Goal: Task Accomplishment & Management: Use online tool/utility

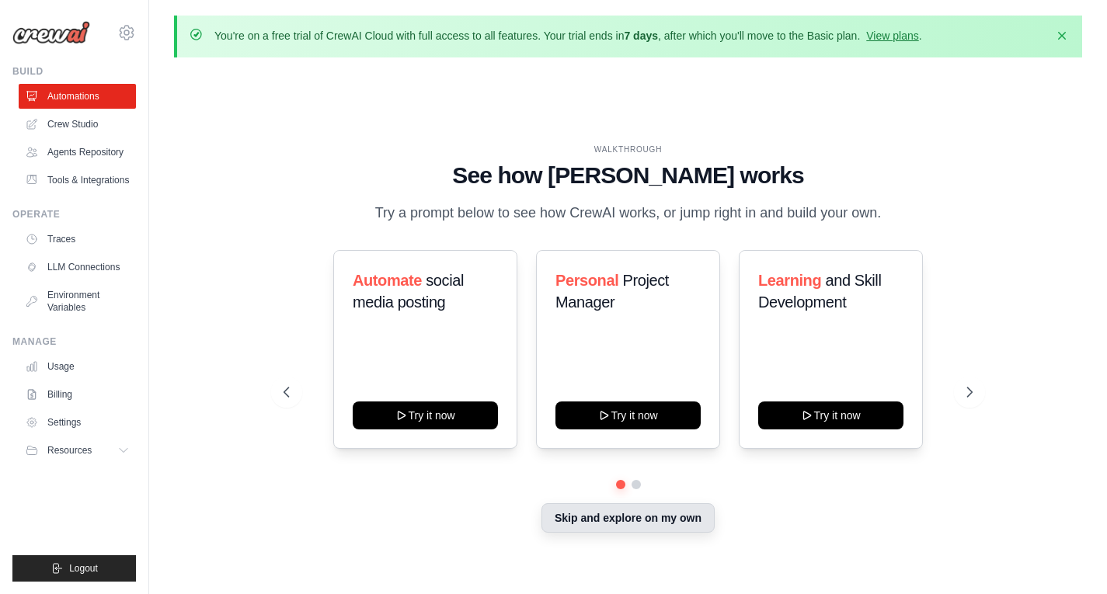
click at [651, 522] on button "Skip and explore on my own" at bounding box center [628, 518] width 173 height 30
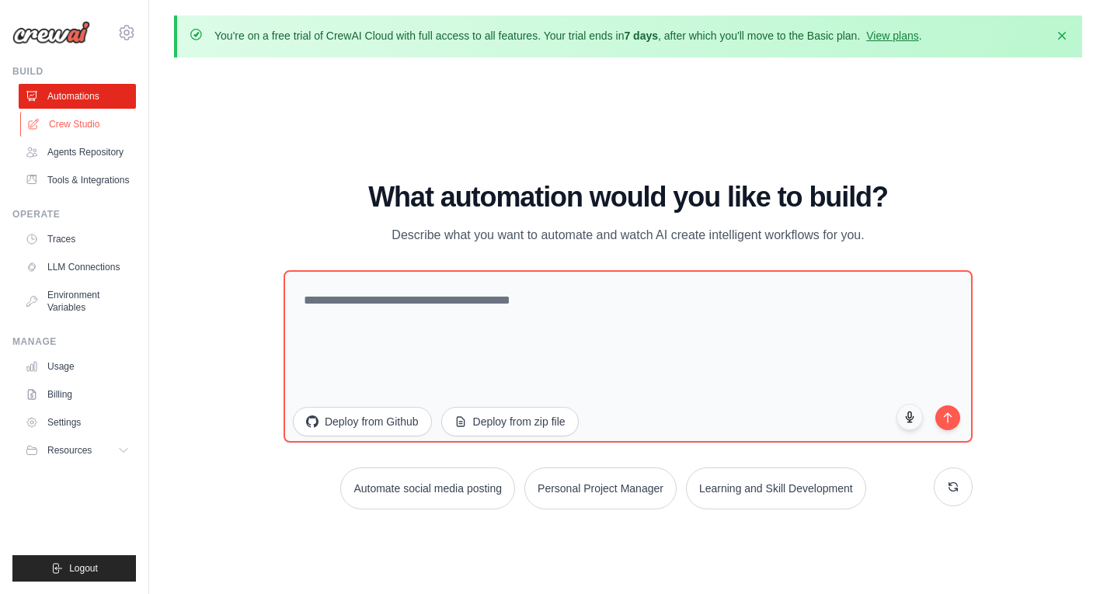
click at [101, 128] on link "Crew Studio" at bounding box center [78, 124] width 117 height 25
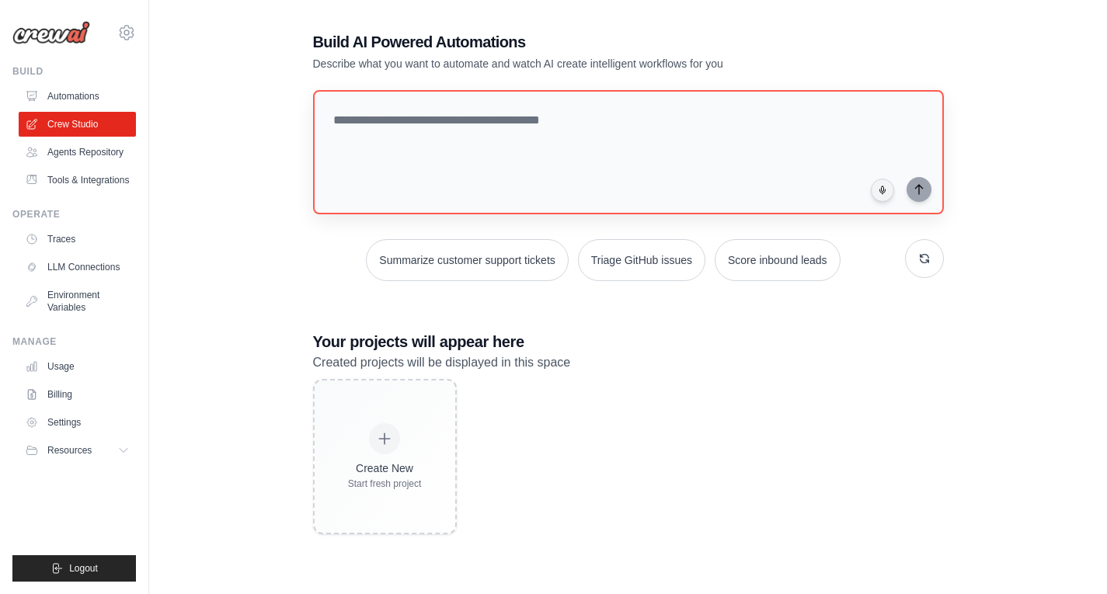
scroll to position [84, 0]
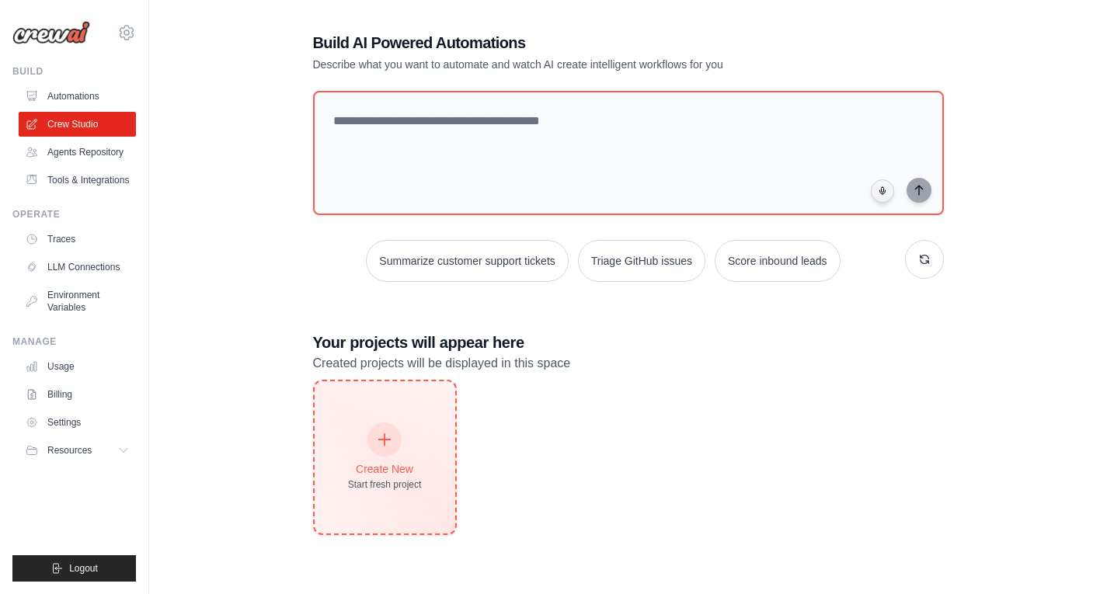
click at [385, 437] on icon at bounding box center [384, 439] width 17 height 17
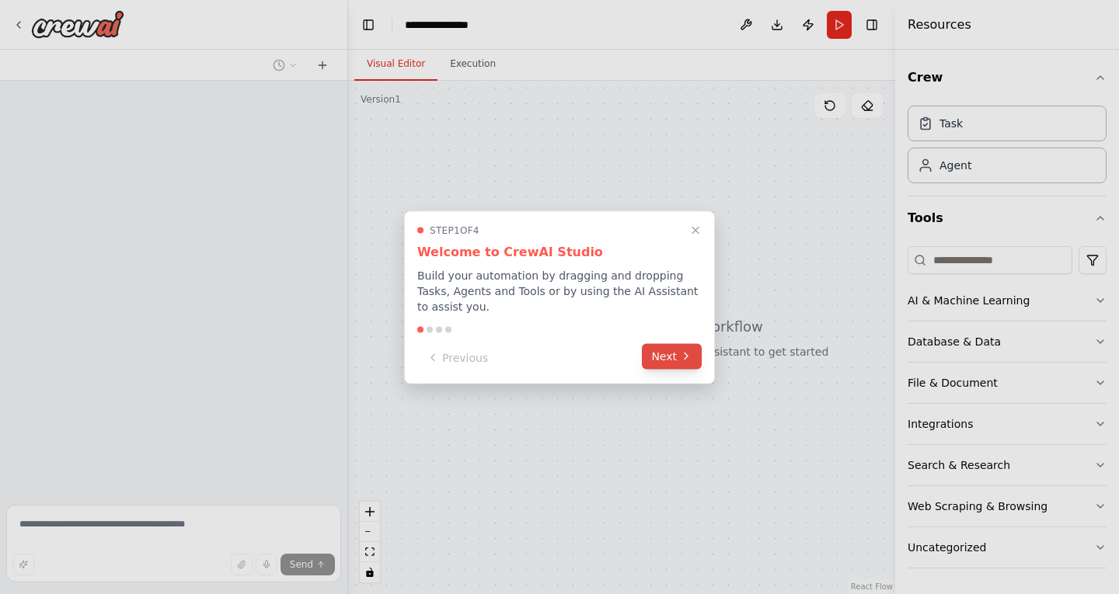
click at [671, 353] on button "Next" at bounding box center [672, 356] width 60 height 26
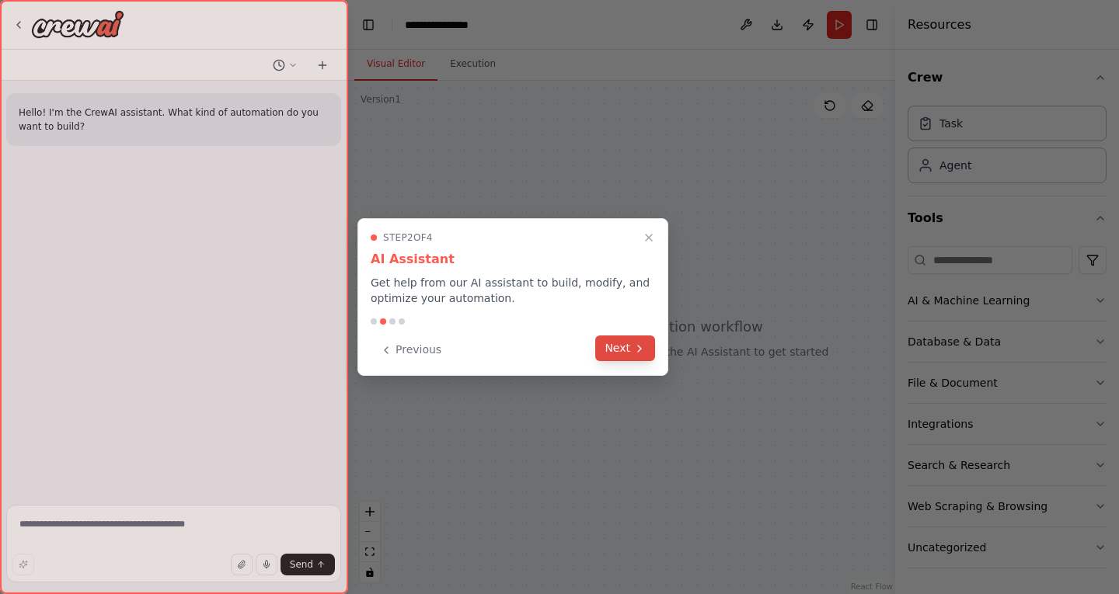
click at [624, 354] on button "Next" at bounding box center [625, 349] width 60 height 26
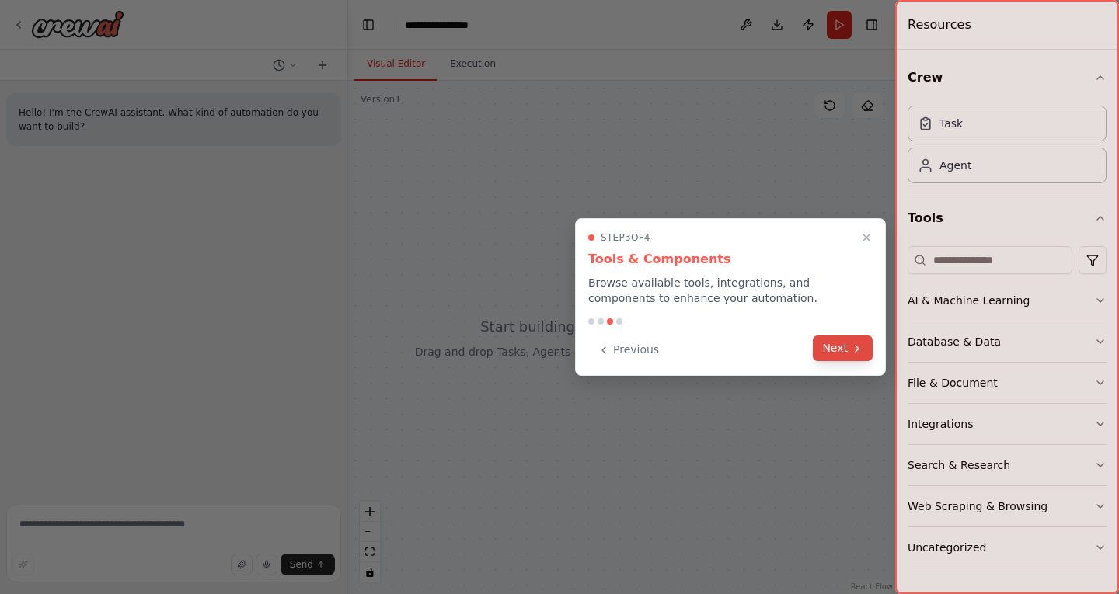
click at [827, 350] on button "Next" at bounding box center [843, 349] width 60 height 26
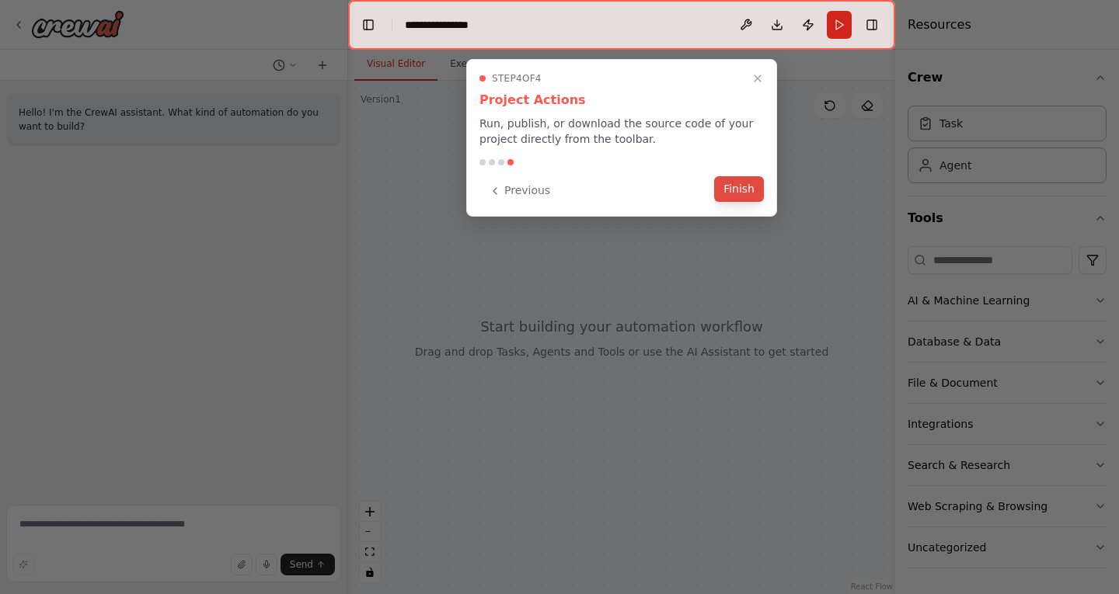
click at [733, 195] on button "Finish" at bounding box center [739, 189] width 50 height 26
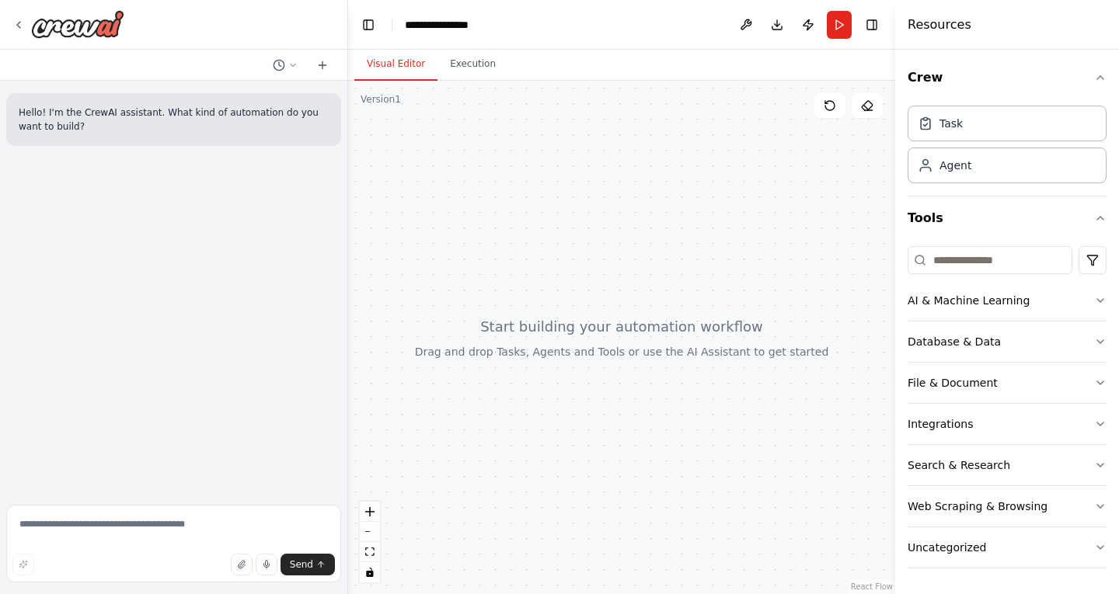
click at [189, 448] on div "Hello! I'm the CrewAI assistant. What kind of automation do you want to build?" at bounding box center [173, 290] width 347 height 418
click at [991, 305] on div "AI & Machine Learning" at bounding box center [969, 301] width 122 height 16
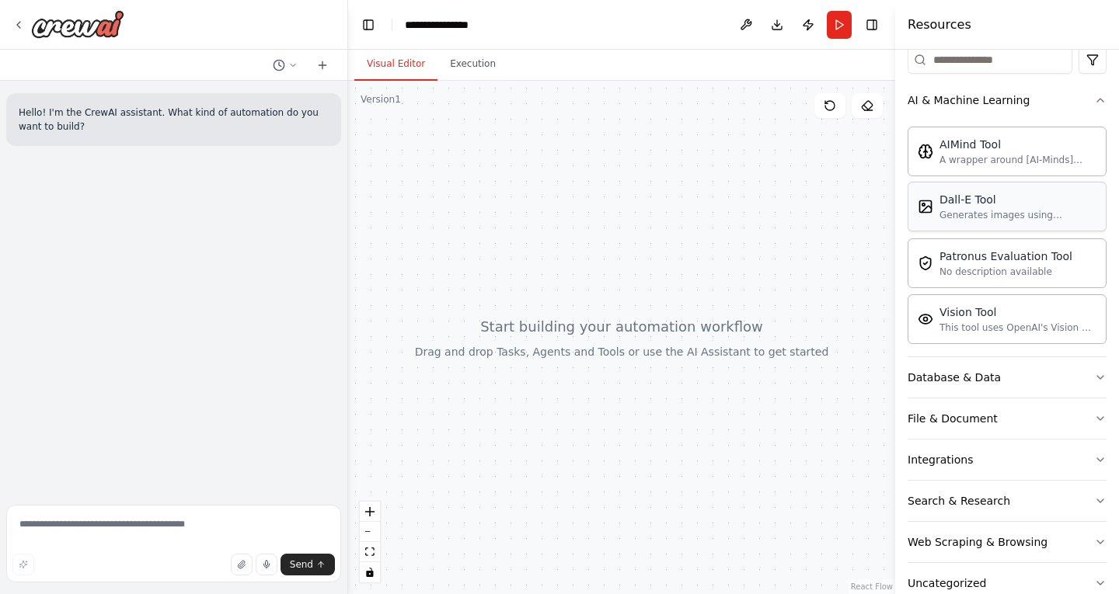
scroll to position [202, 0]
click at [981, 379] on div "Database & Data" at bounding box center [954, 376] width 93 height 16
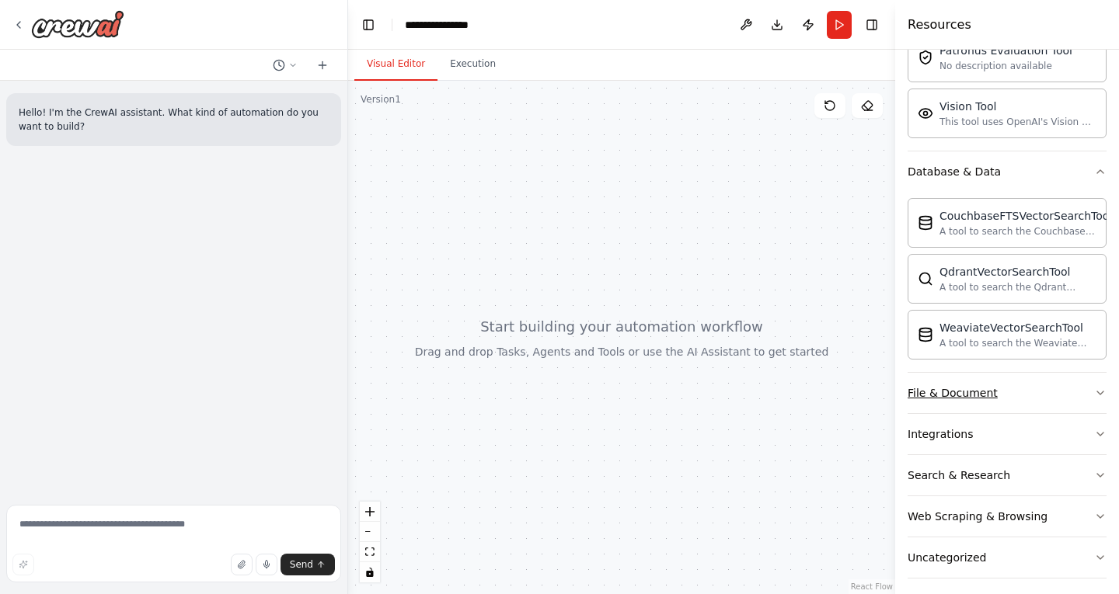
scroll to position [416, 0]
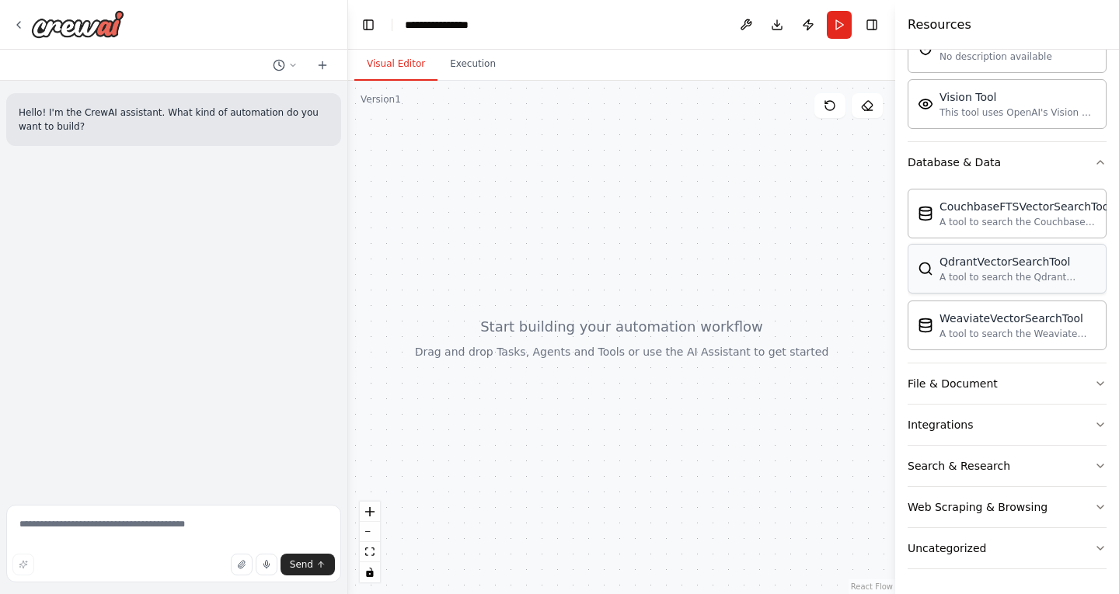
click at [969, 267] on div "QdrantVectorSearchTool" at bounding box center [1017, 262] width 157 height 16
click at [963, 395] on button "File & Document" at bounding box center [1007, 384] width 199 height 40
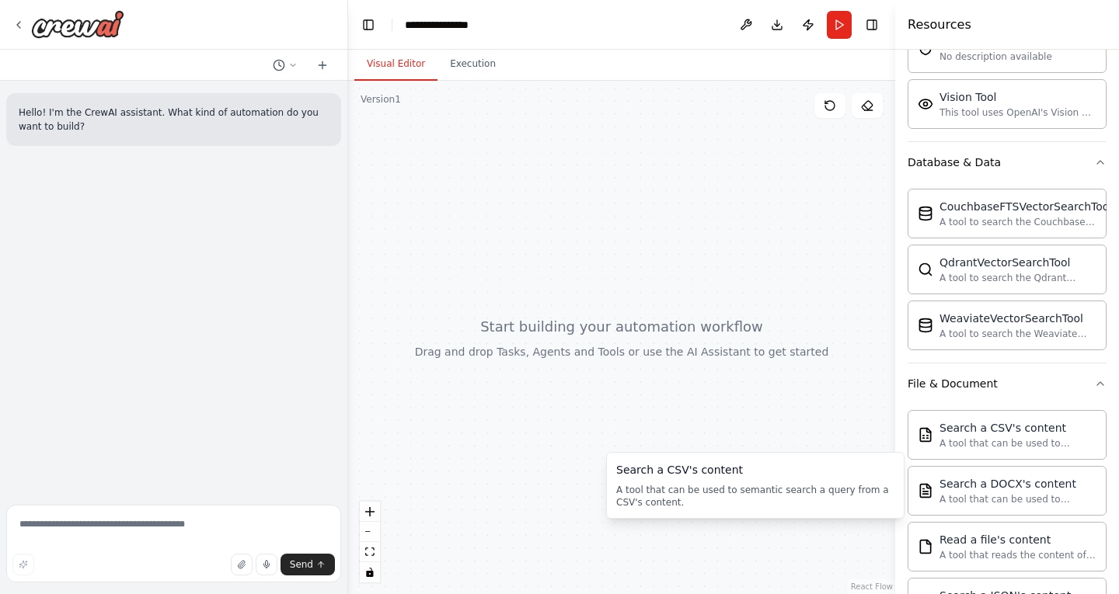
scroll to position [0, 0]
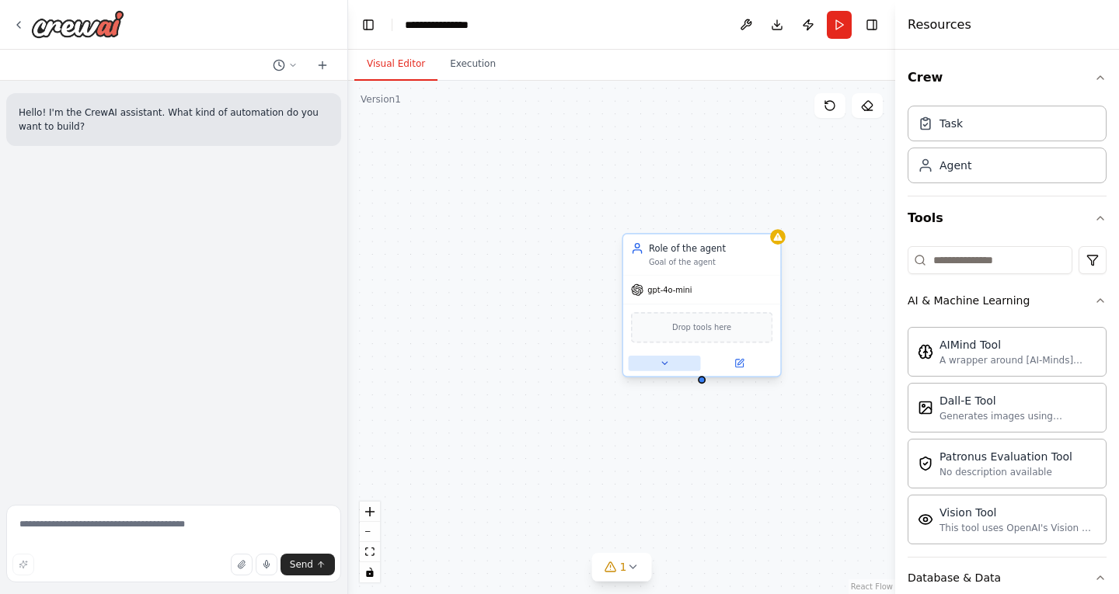
click at [665, 367] on icon at bounding box center [664, 363] width 10 height 10
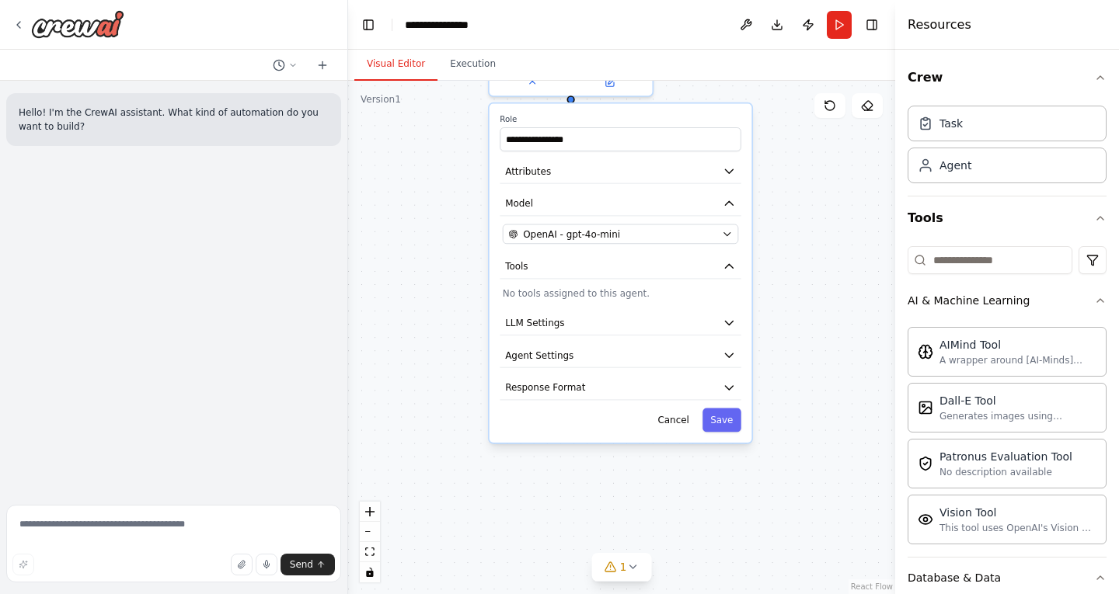
drag, startPoint x: 591, startPoint y: 414, endPoint x: 337, endPoint y: 148, distance: 367.1
click at [337, 148] on div "**********" at bounding box center [559, 297] width 1119 height 594
